Goal: Transaction & Acquisition: Purchase product/service

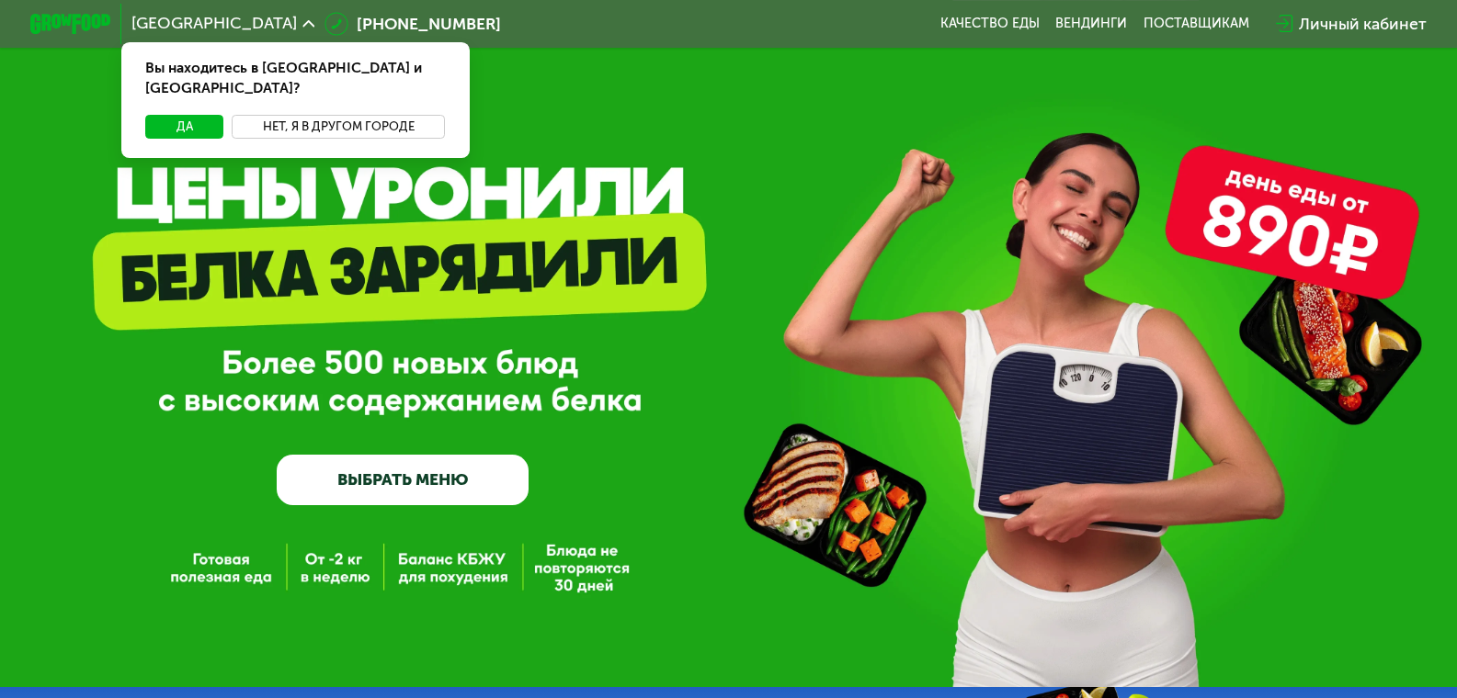
click at [272, 115] on button "Нет, я в другом городе" at bounding box center [338, 127] width 213 height 24
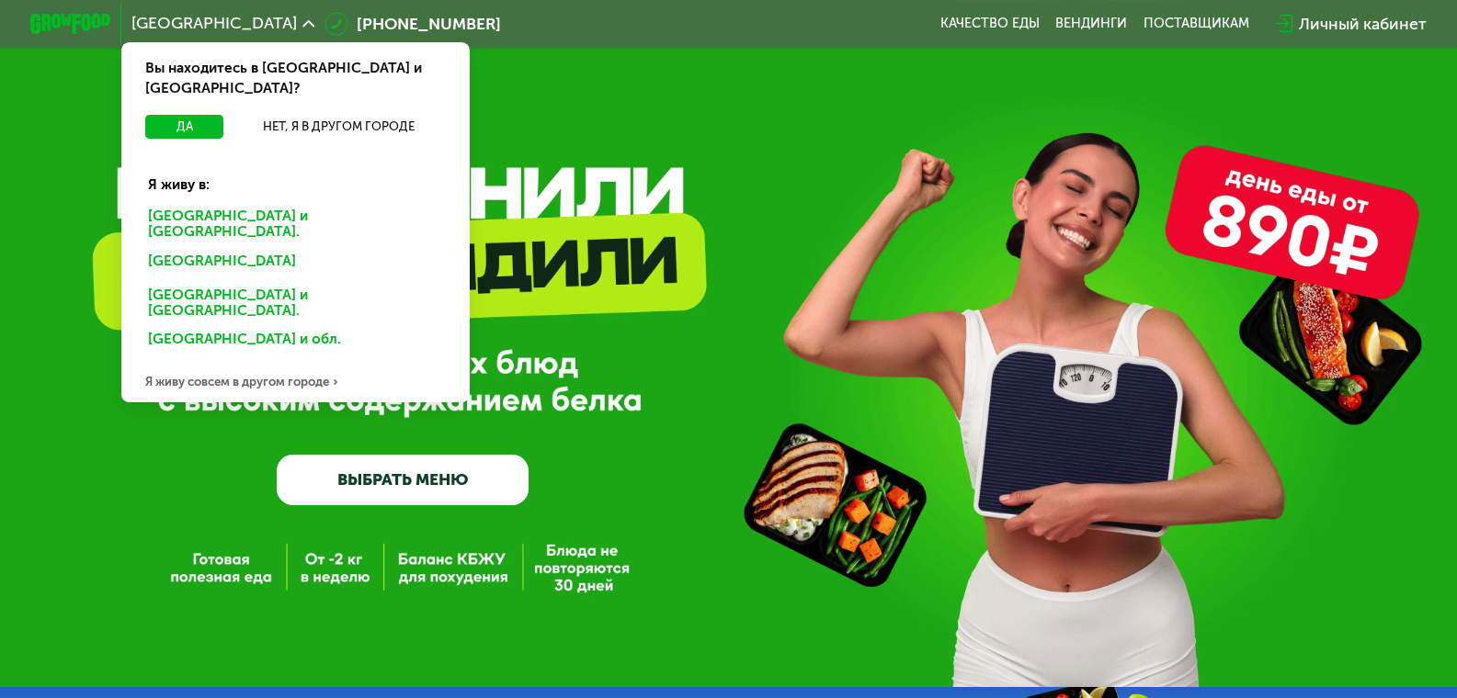
click at [274, 247] on div "Санкт-Петербурге и обл." at bounding box center [290, 263] width 315 height 32
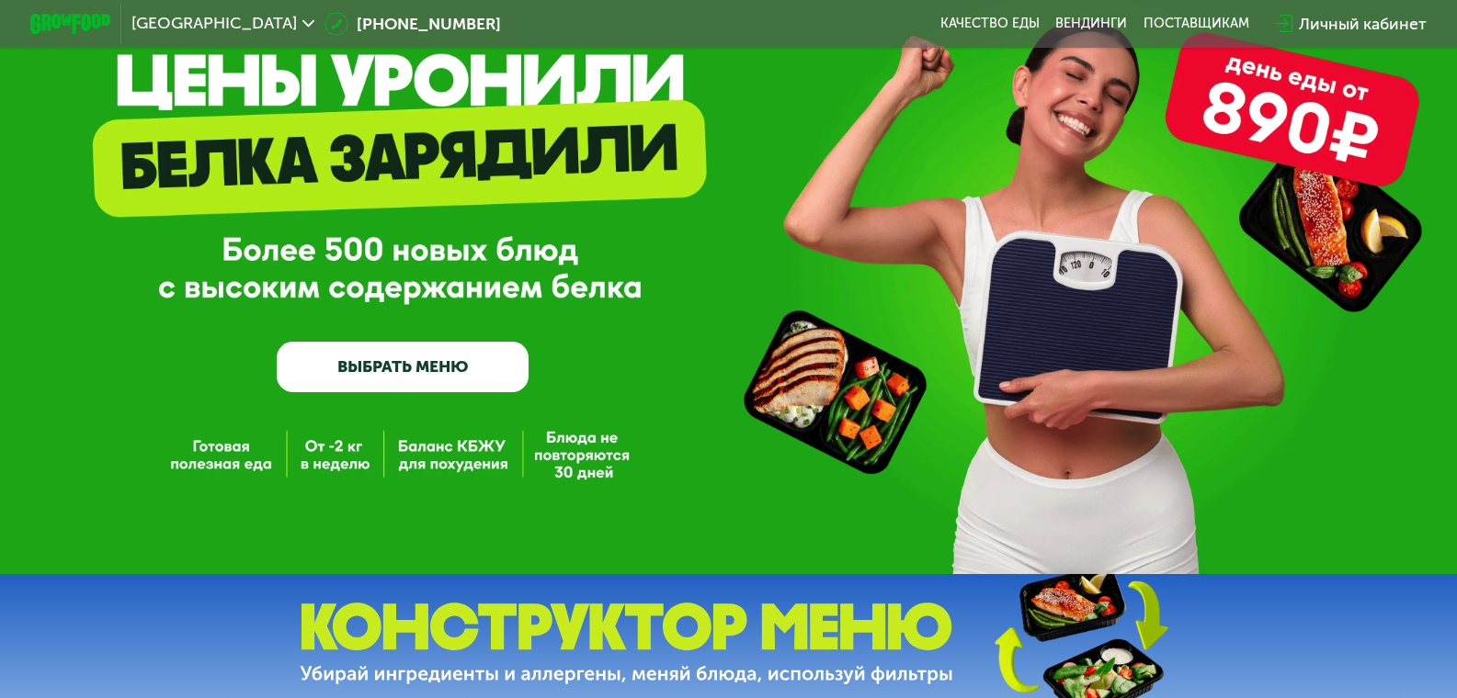
scroll to position [276, 0]
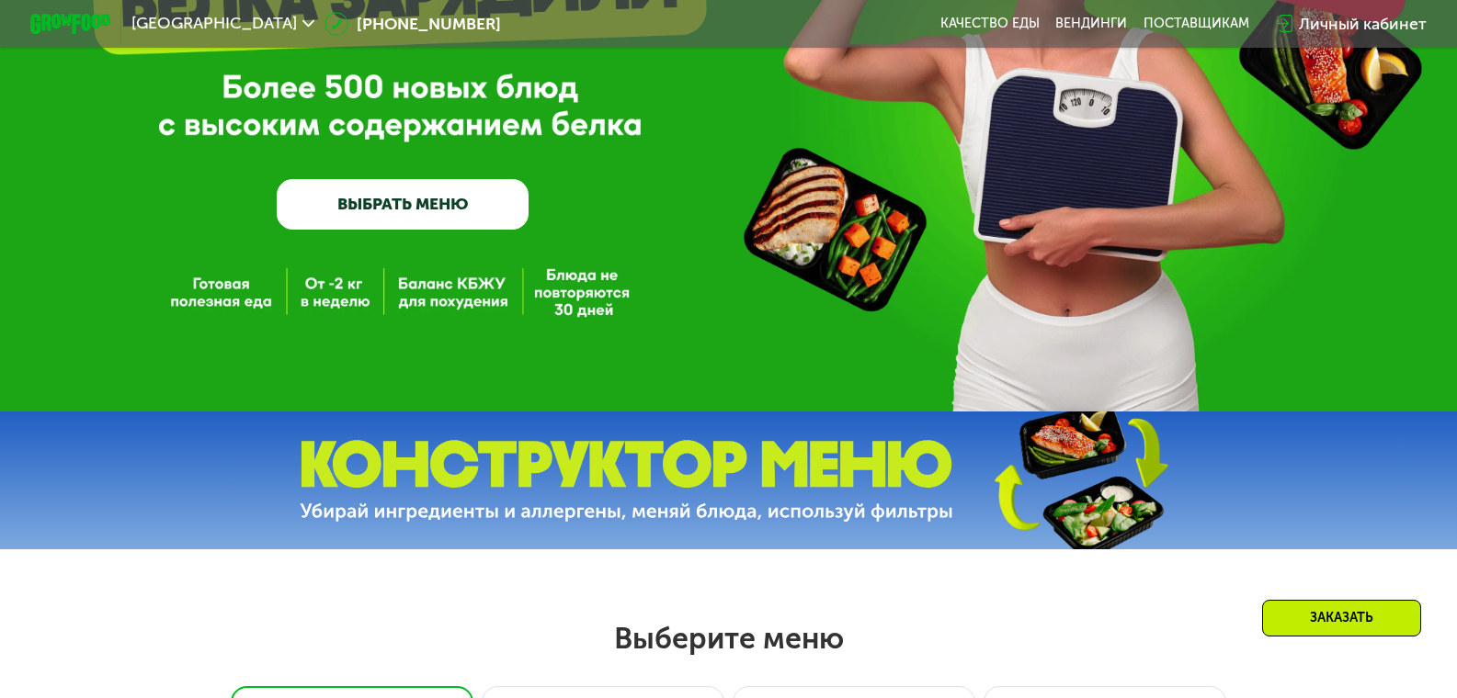
click at [372, 212] on link "ВЫБРАТЬ МЕНЮ" at bounding box center [403, 204] width 252 height 51
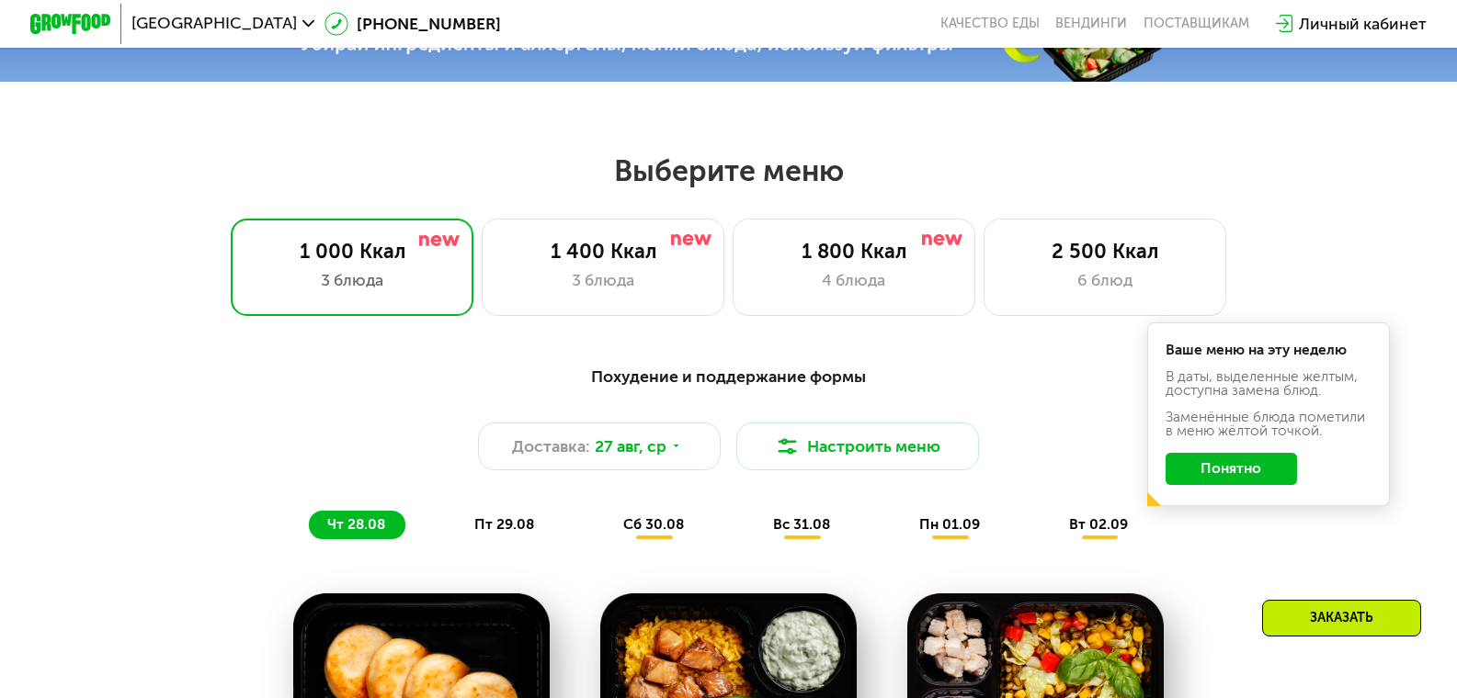
scroll to position [672, 0]
